Goal: Information Seeking & Learning: Learn about a topic

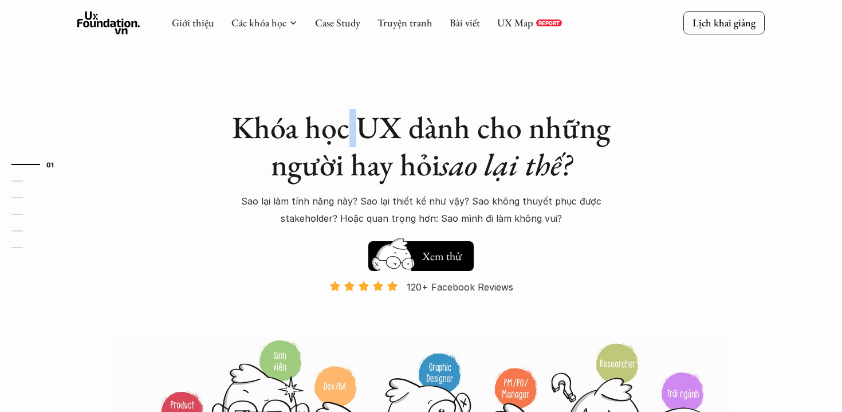
drag, startPoint x: 358, startPoint y: 114, endPoint x: 346, endPoint y: 114, distance: 12.0
click at [346, 114] on h1 "Khóa học UX dành cho những người hay hỏi sao lại thế?" at bounding box center [420, 146] width 401 height 74
click at [346, 118] on h1 "Khóa học UX dành cho những người hay hỏi sao lại thế?" at bounding box center [420, 146] width 401 height 74
drag, startPoint x: 350, startPoint y: 117, endPoint x: 361, endPoint y: 117, distance: 10.9
click at [361, 117] on h1 "Khóa học UX dành cho những người hay hỏi sao lại thế?" at bounding box center [420, 146] width 401 height 74
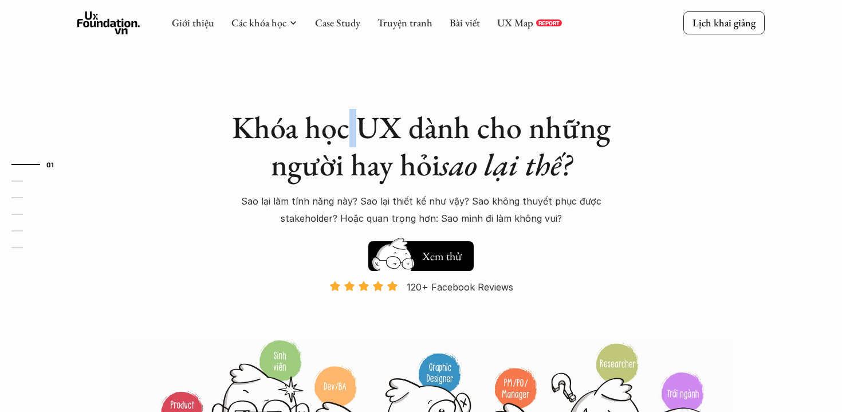
click at [361, 117] on h1 "Khóa học UX dành cho những người hay hỏi sao lại thế?" at bounding box center [420, 146] width 401 height 74
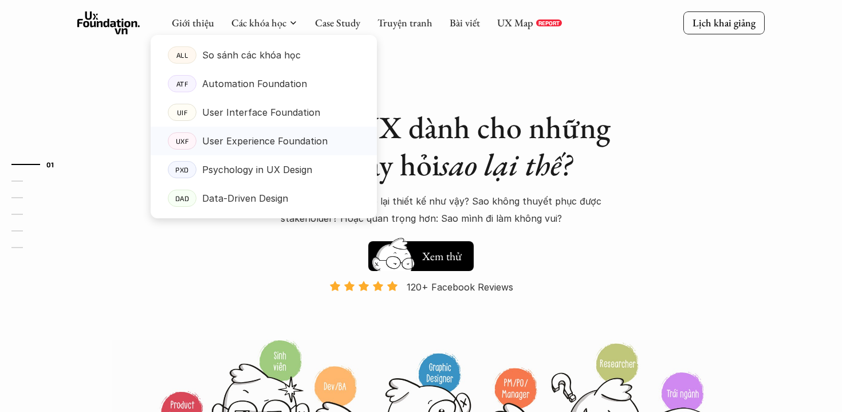
click at [275, 137] on p "User Experience Foundation" at bounding box center [264, 140] width 125 height 17
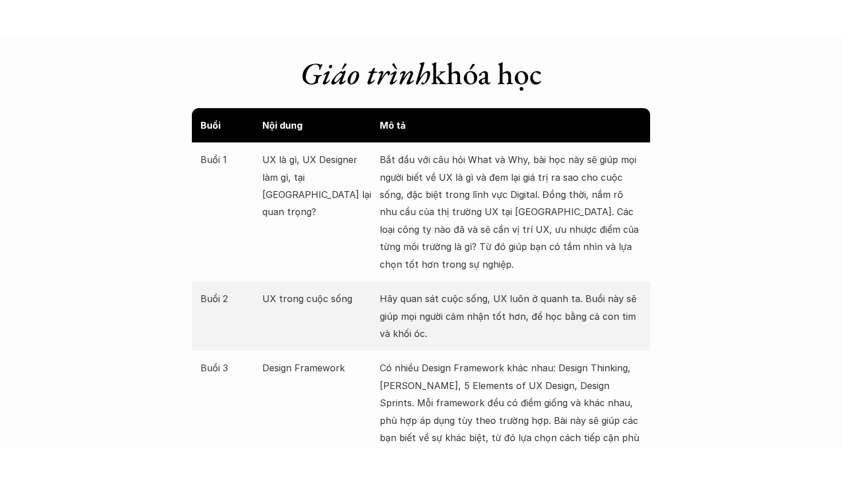
scroll to position [1437, 0]
